Goal: Task Accomplishment & Management: Use online tool/utility

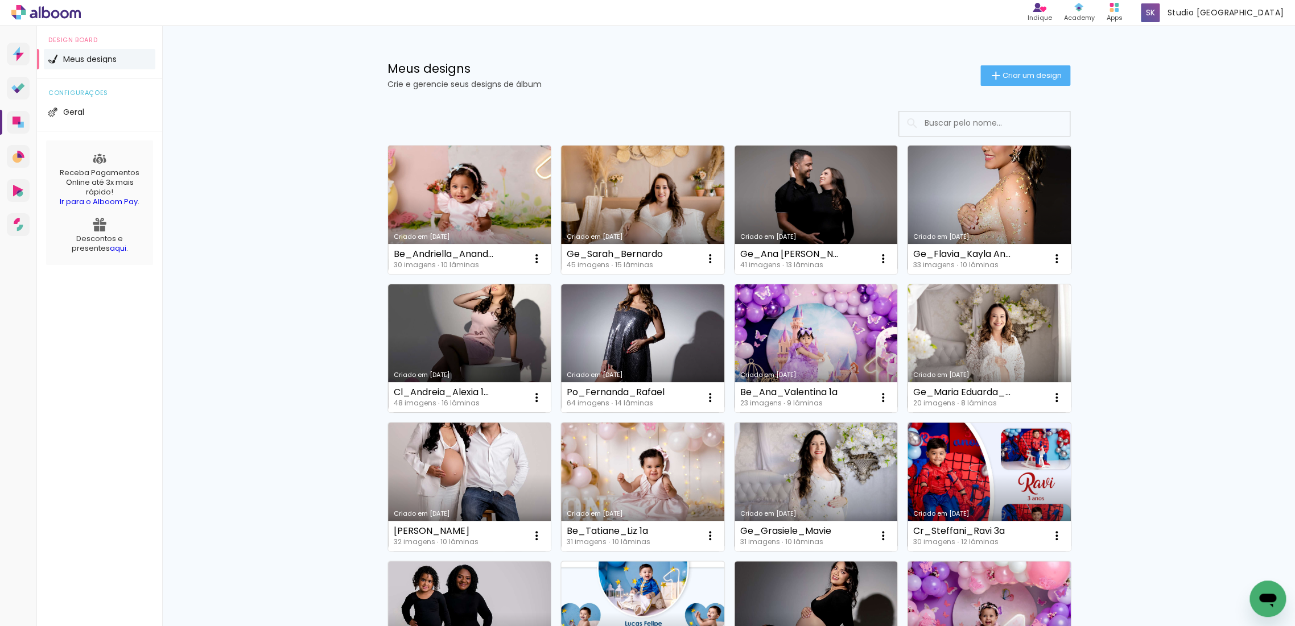
click at [452, 206] on link "Criado em [DATE]" at bounding box center [469, 210] width 163 height 129
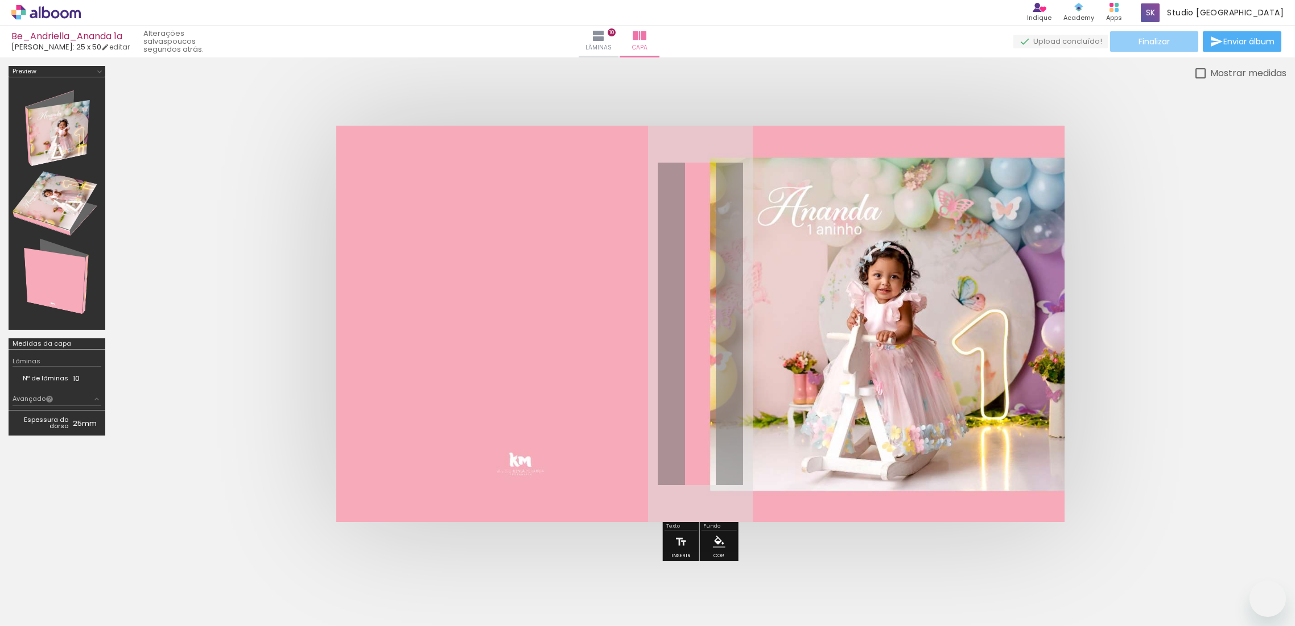
click at [1153, 45] on span "Finalizar" at bounding box center [1153, 42] width 31 height 8
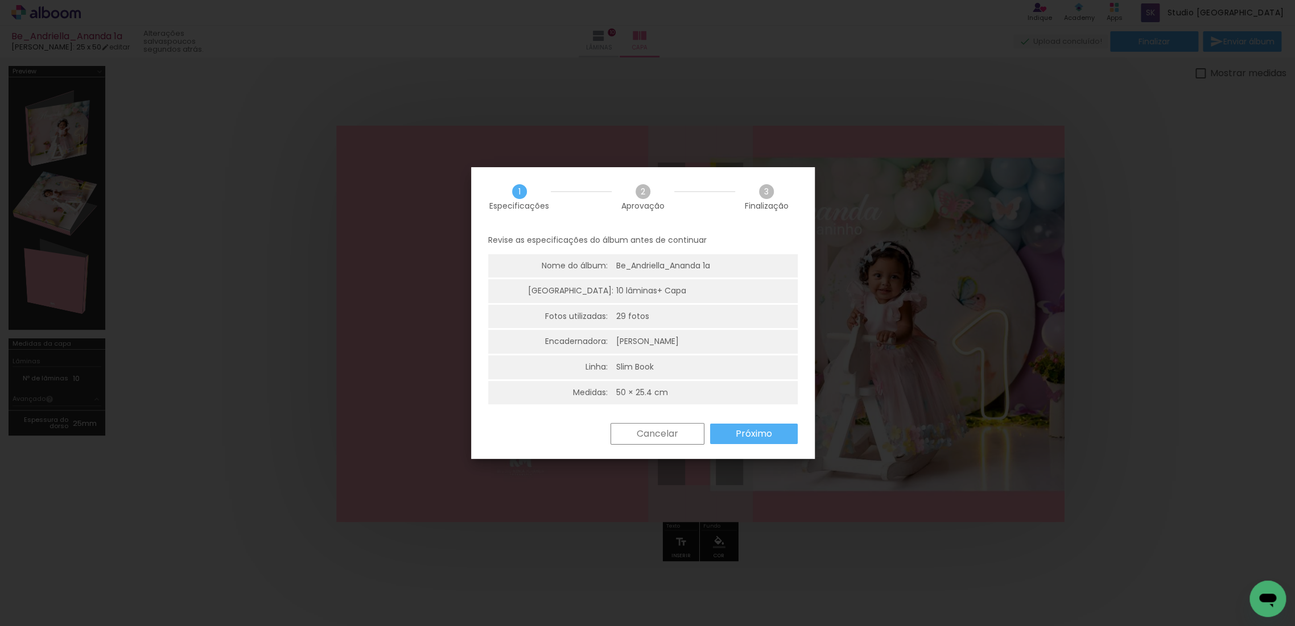
scroll to position [0, 777]
click at [0, 0] on slot "Próximo" at bounding box center [0, 0] width 0 height 0
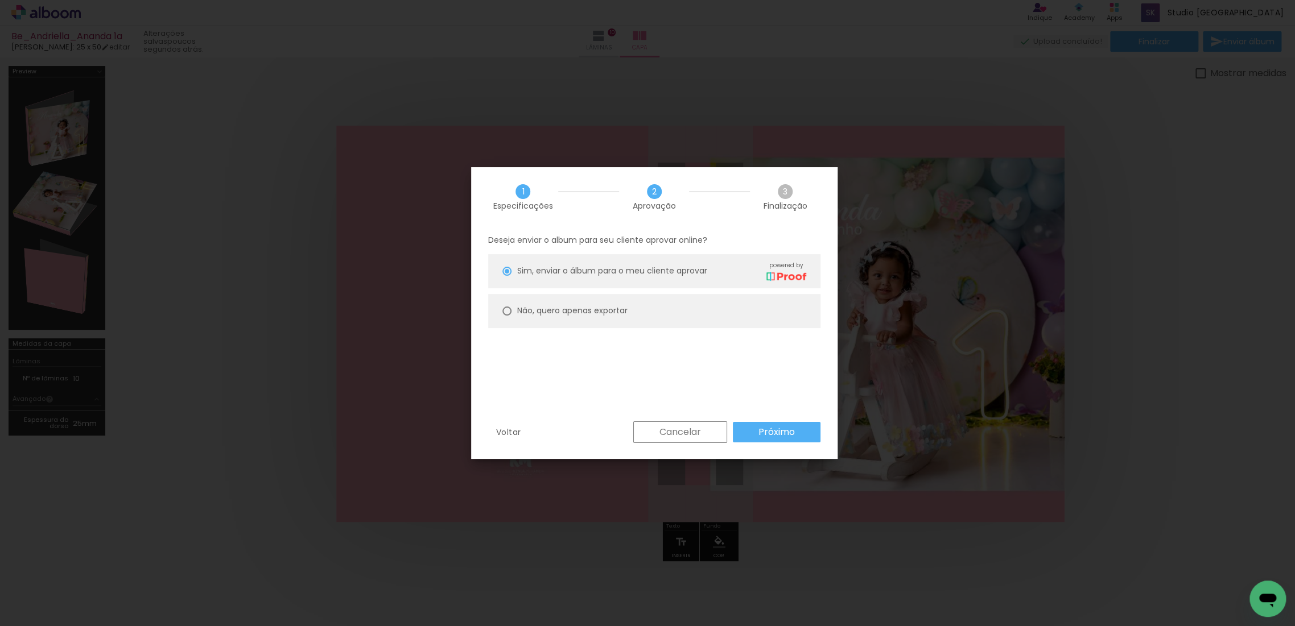
click at [752, 437] on paper-button "Próximo" at bounding box center [777, 432] width 88 height 20
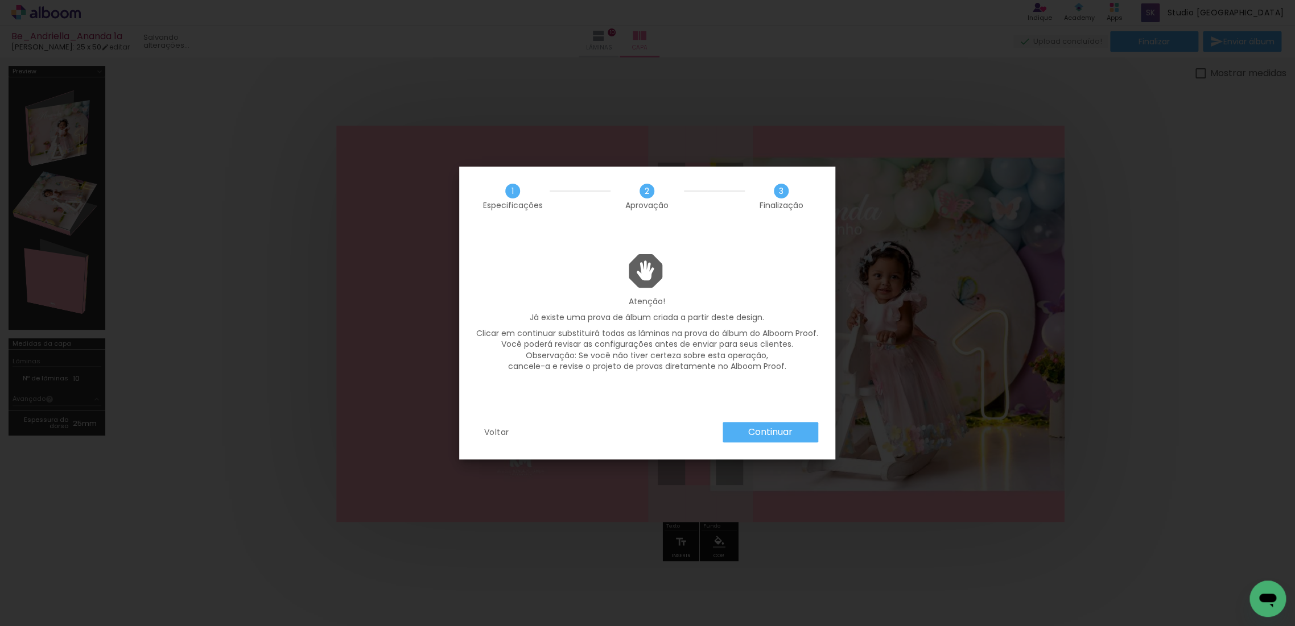
click at [0, 0] on slot "Continuar" at bounding box center [0, 0] width 0 height 0
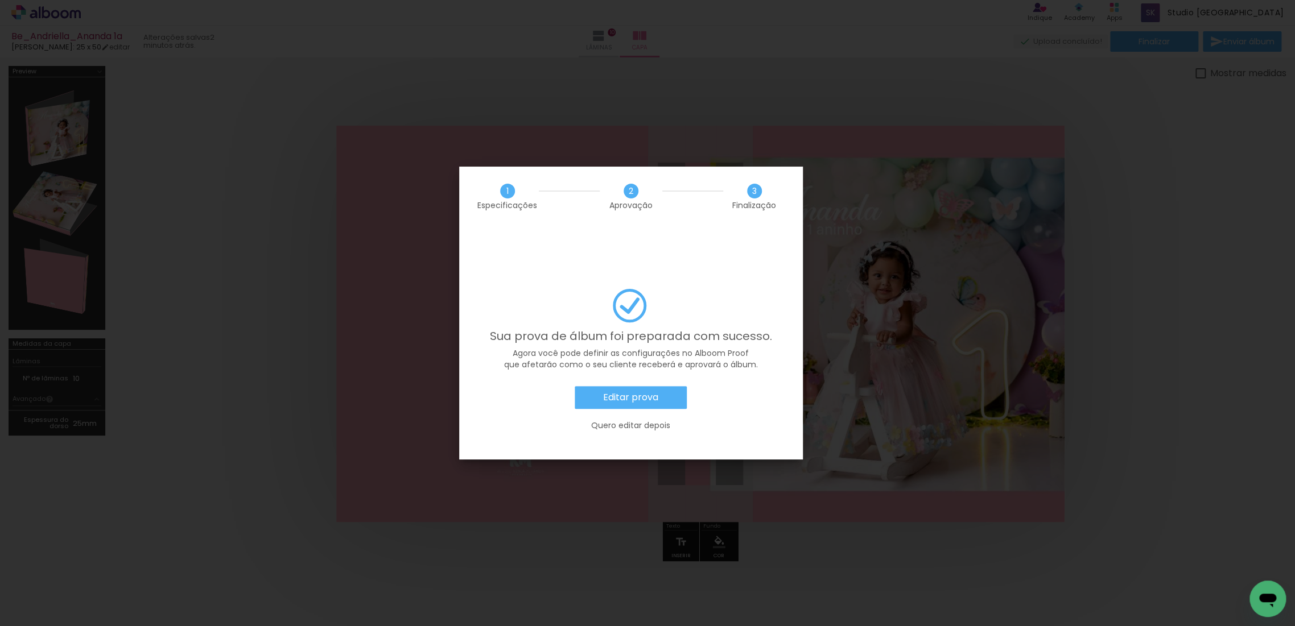
click at [0, 0] on slot "Quero editar depois" at bounding box center [0, 0] width 0 height 0
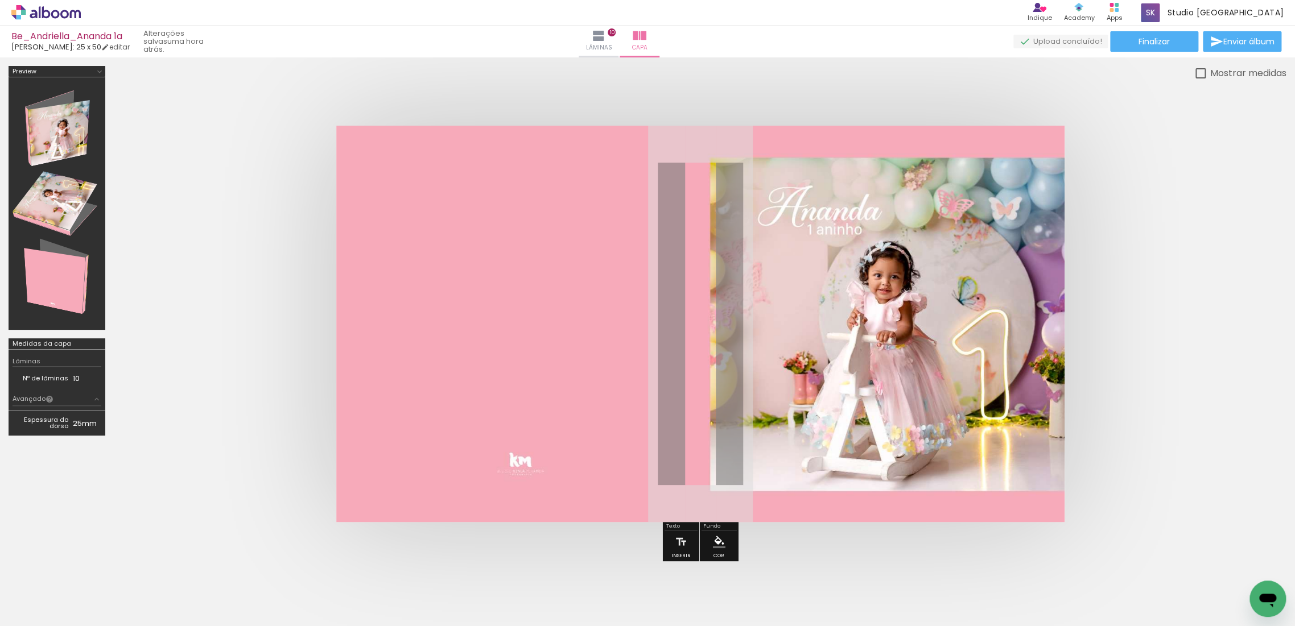
scroll to position [0, 777]
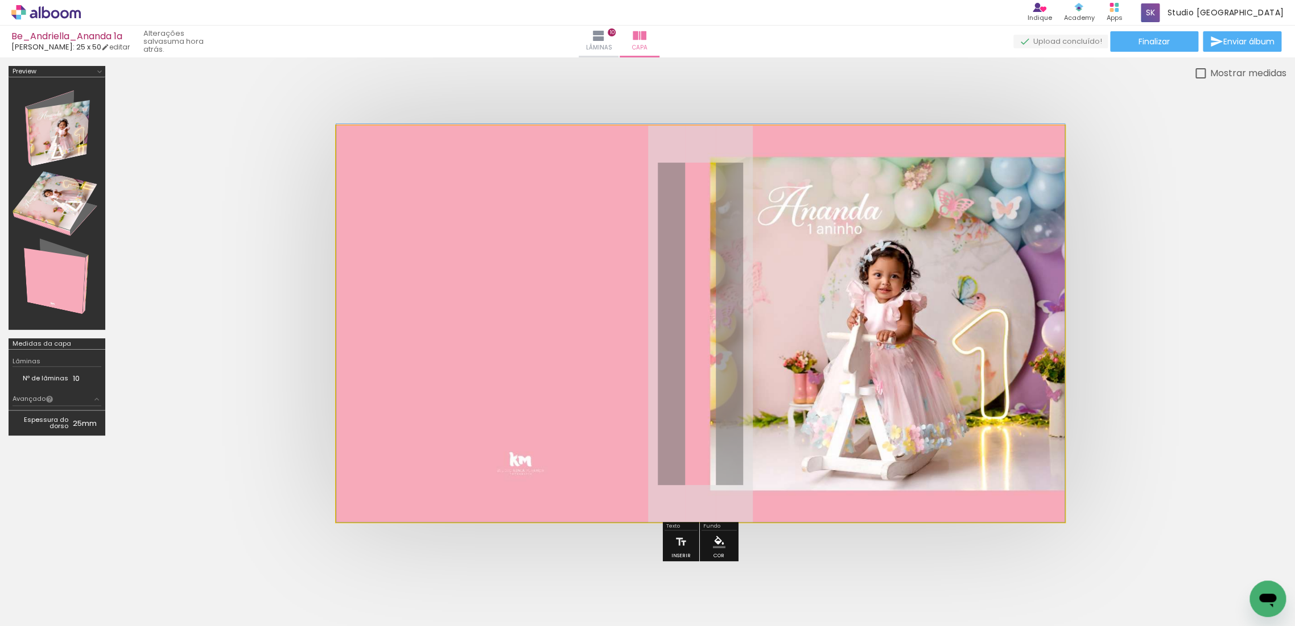
drag, startPoint x: 751, startPoint y: 355, endPoint x: 902, endPoint y: 324, distance: 154.4
drag, startPoint x: 717, startPoint y: 324, endPoint x: 769, endPoint y: 309, distance: 53.8
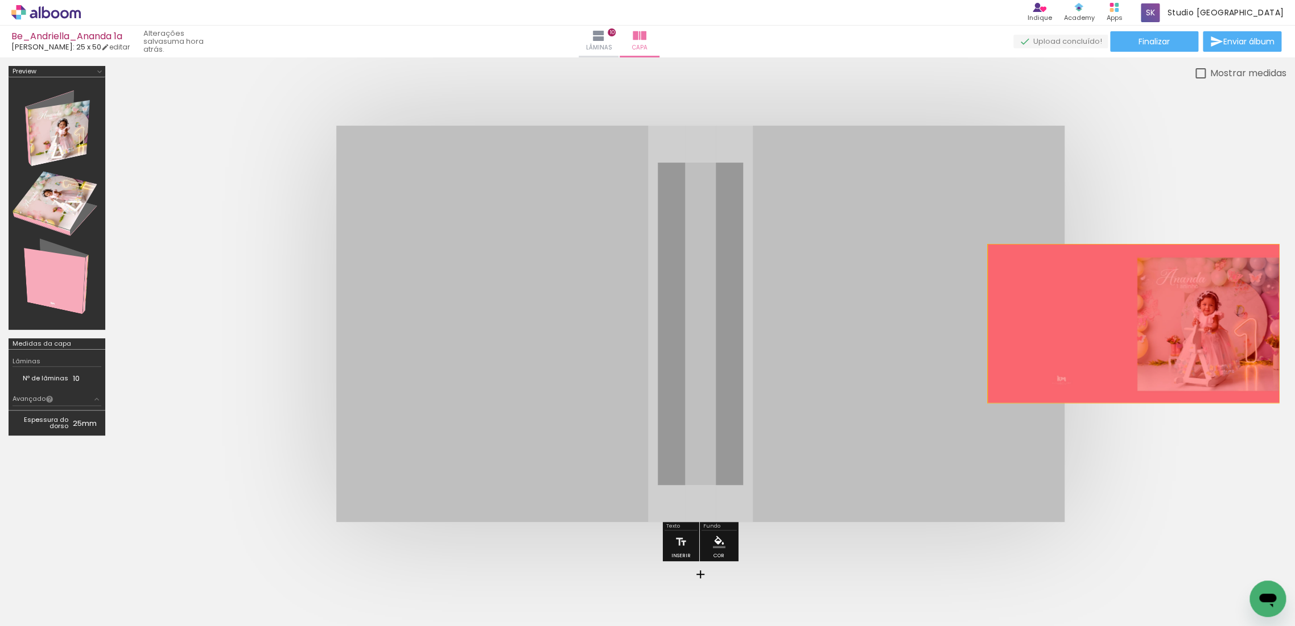
drag, startPoint x: 786, startPoint y: 305, endPoint x: 1207, endPoint y: 433, distance: 439.4
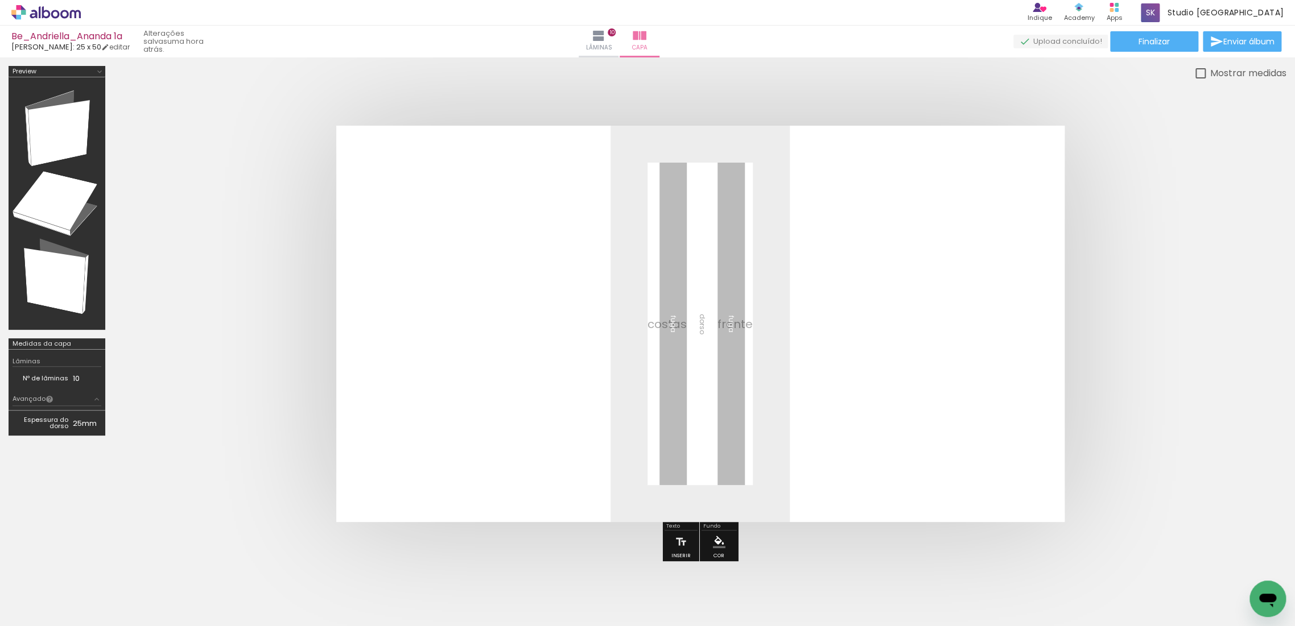
click at [50, 613] on span "Adicionar Fotos" at bounding box center [40, 611] width 34 height 13
click at [0, 0] on input "file" at bounding box center [0, 0] width 0 height 0
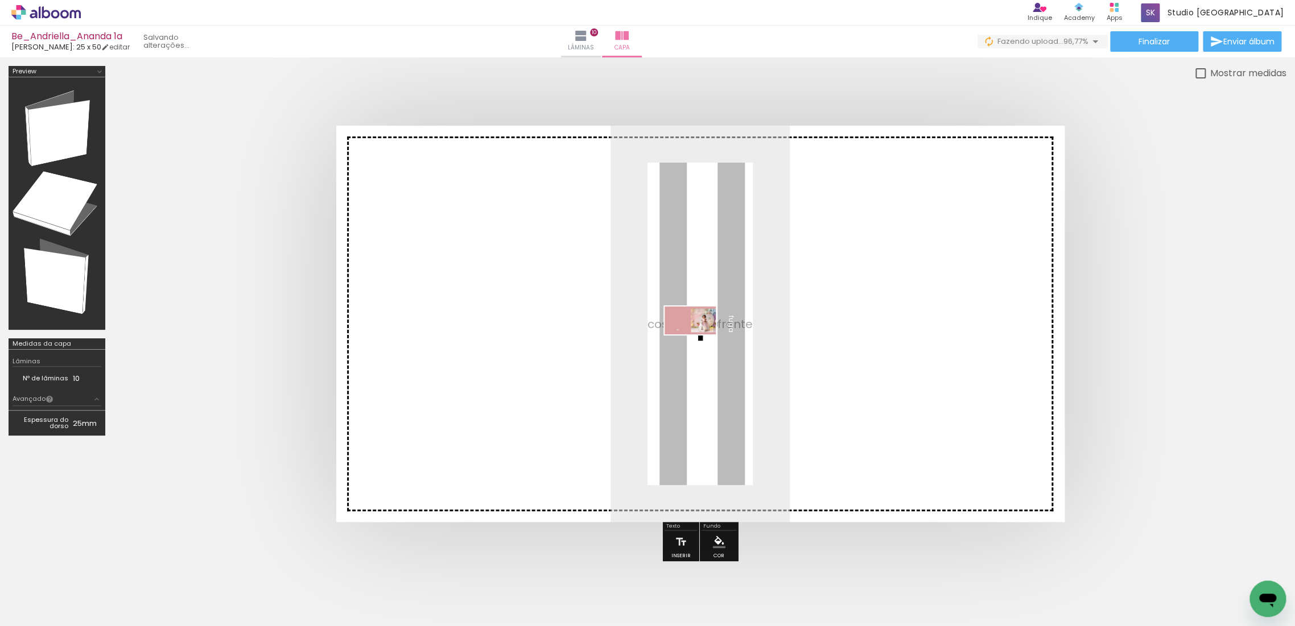
drag, startPoint x: 1241, startPoint y: 586, endPoint x: 701, endPoint y: 341, distance: 592.9
click at [701, 341] on quentale-workspace at bounding box center [647, 313] width 1295 height 626
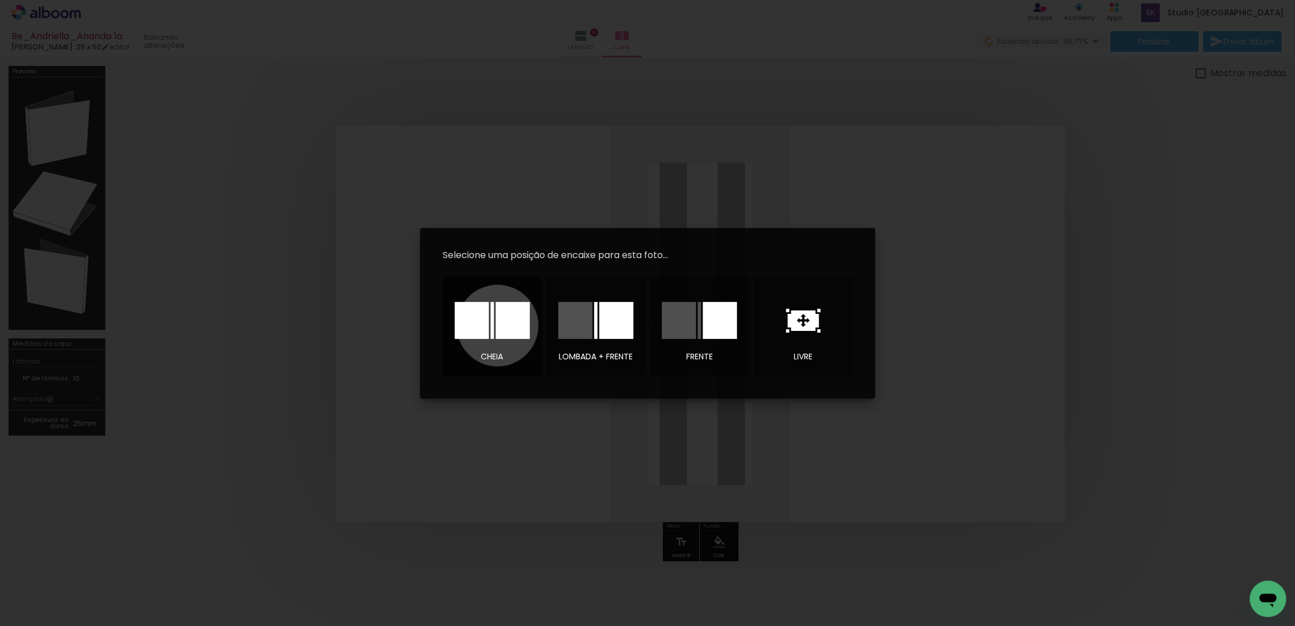
click at [497, 325] on div at bounding box center [512, 320] width 34 height 37
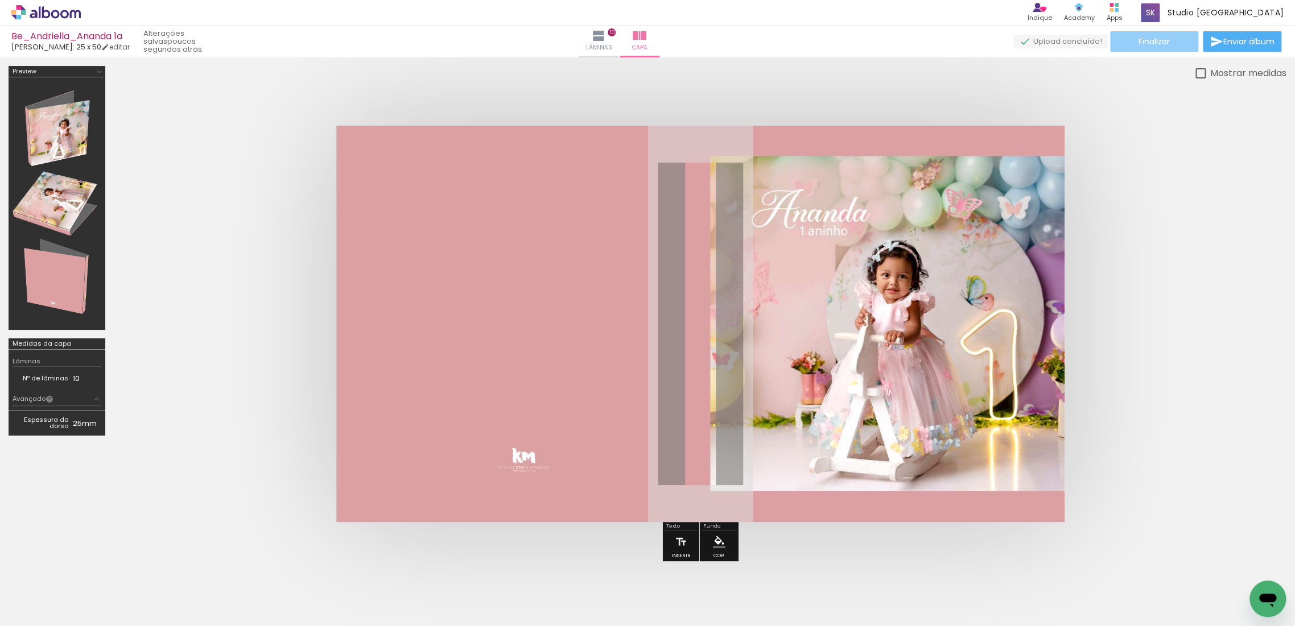
click at [1153, 40] on span "Finalizar" at bounding box center [1153, 42] width 31 height 8
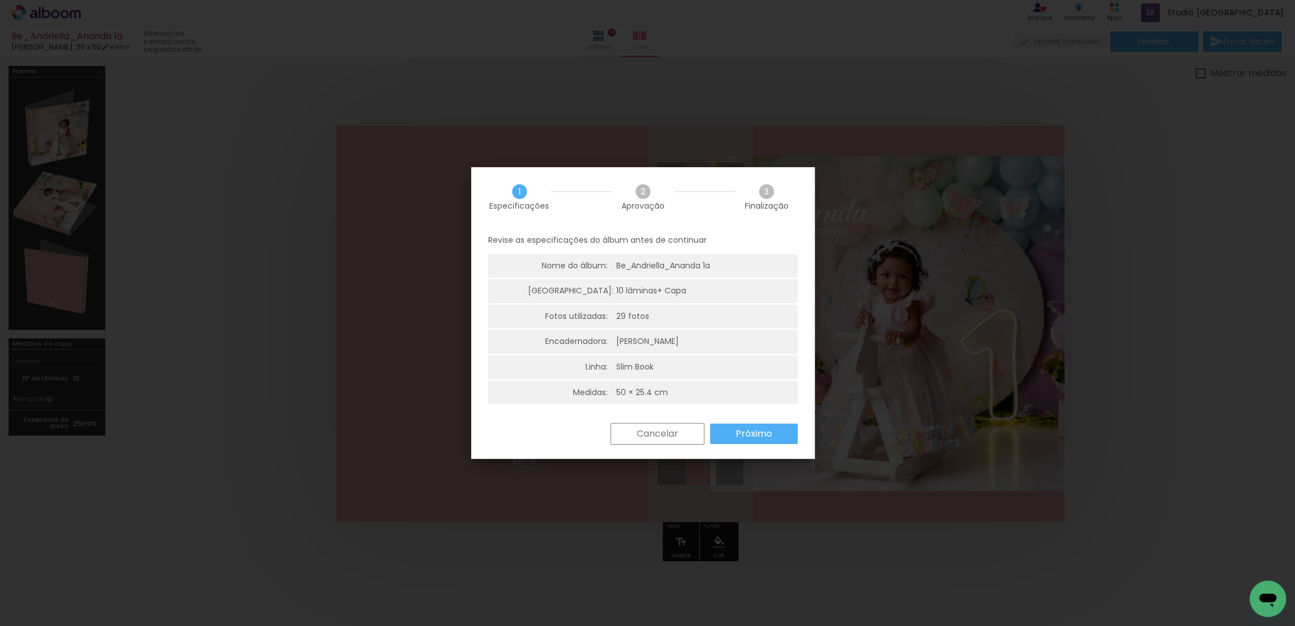
click at [0, 0] on slot "Próximo" at bounding box center [0, 0] width 0 height 0
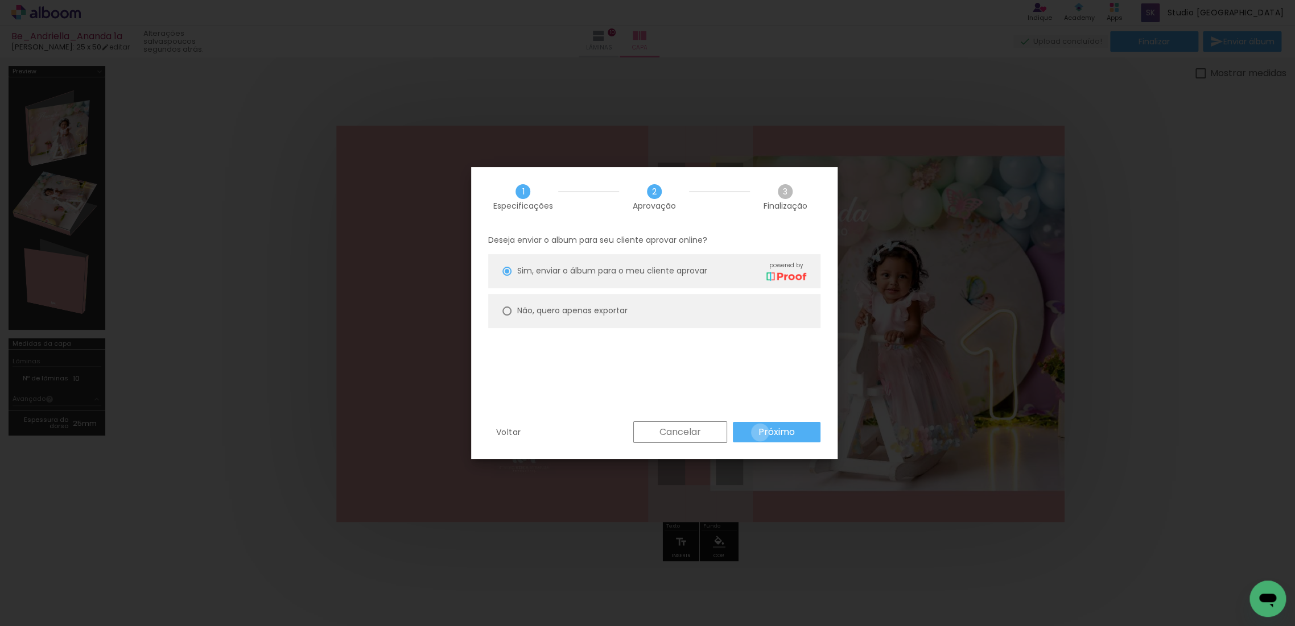
click at [0, 0] on slot "Próximo" at bounding box center [0, 0] width 0 height 0
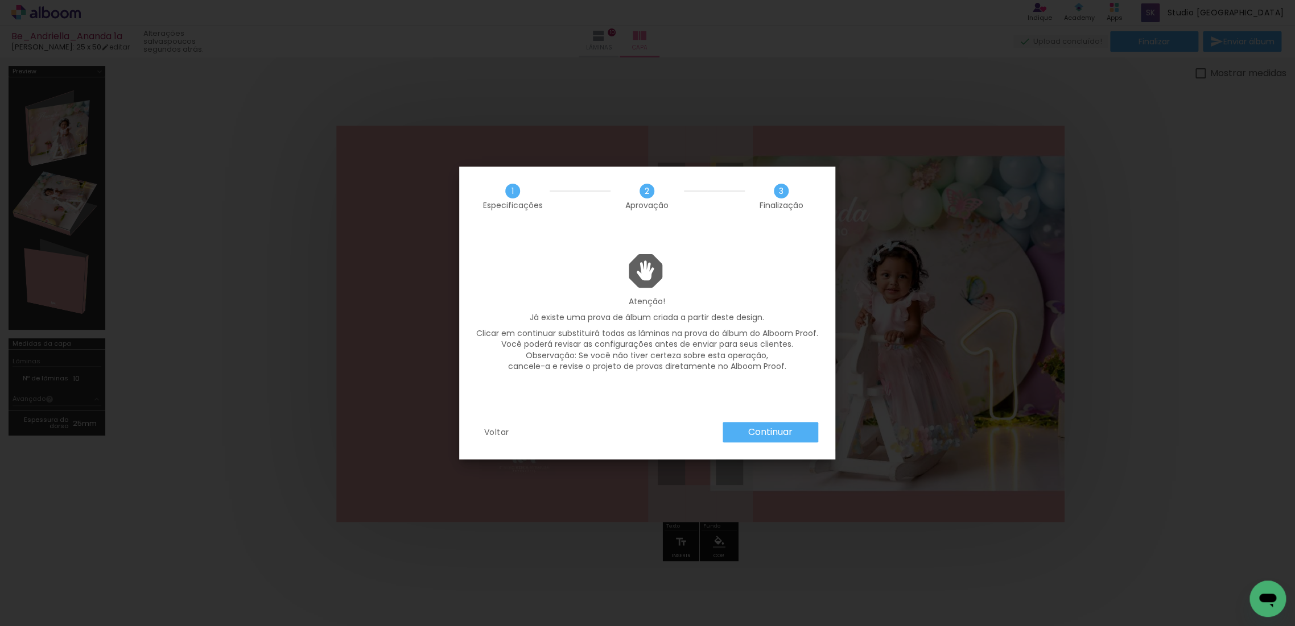
click at [0, 0] on slot "Continuar" at bounding box center [0, 0] width 0 height 0
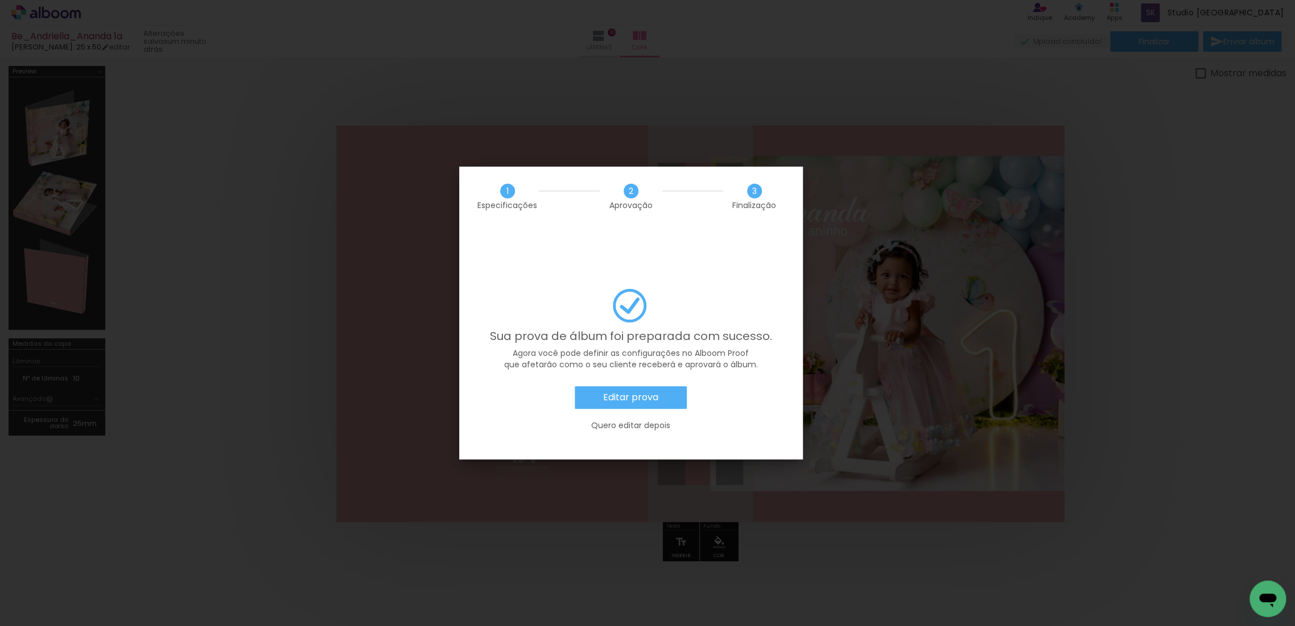
click at [0, 0] on slot "Quero editar depois" at bounding box center [0, 0] width 0 height 0
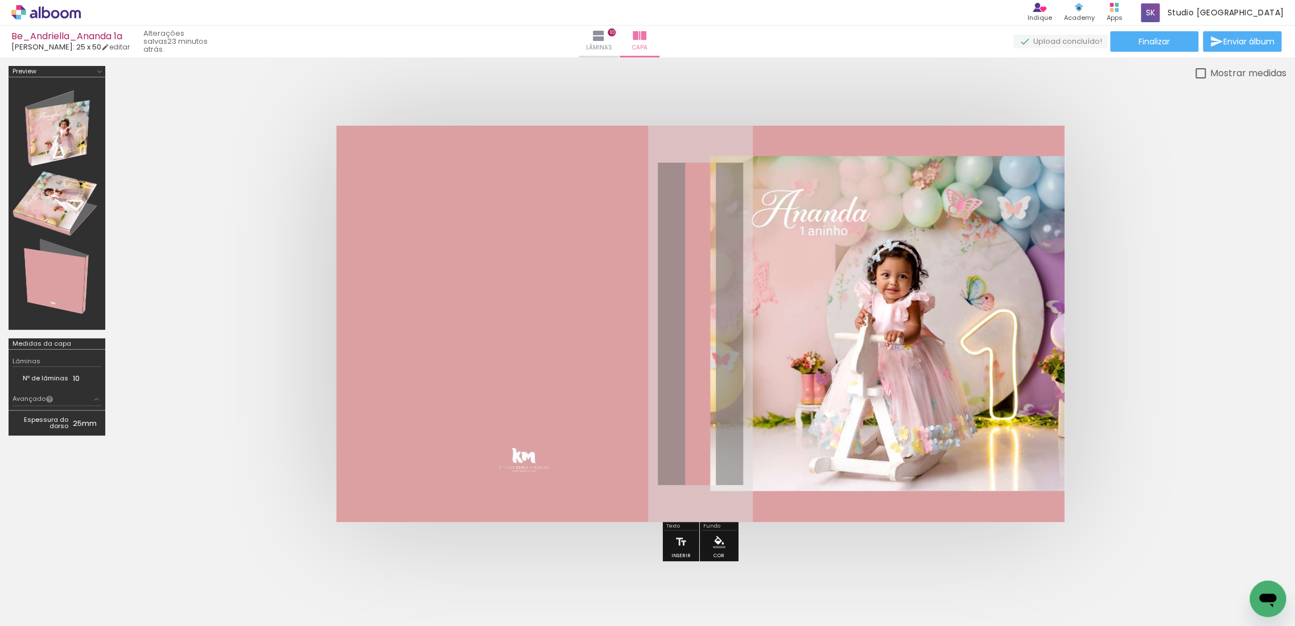
scroll to position [0, 777]
